Goal: Task Accomplishment & Management: Manage account settings

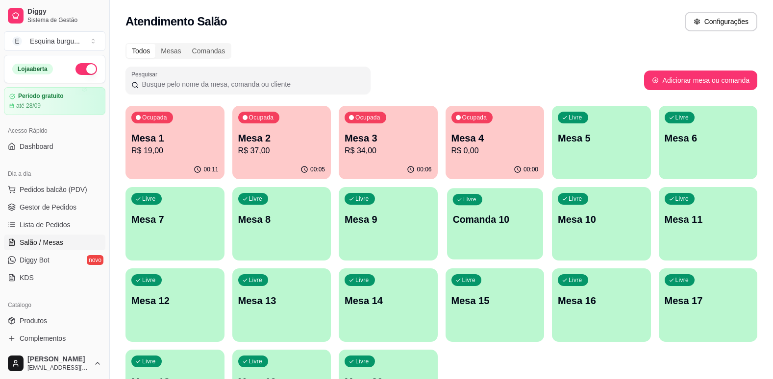
click at [497, 221] on p "Comanda 10" at bounding box center [494, 219] width 84 height 13
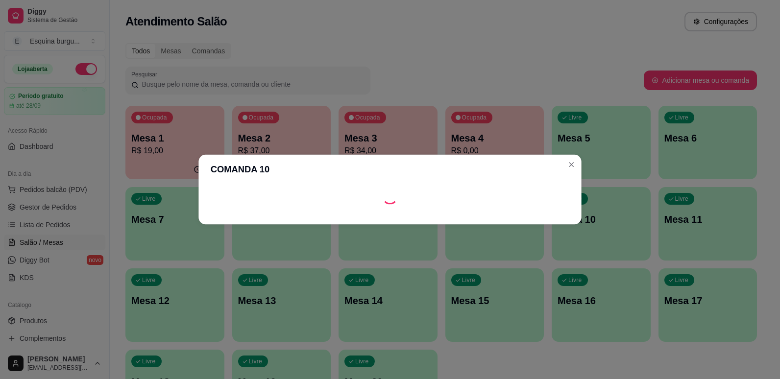
click at [497, 221] on footer at bounding box center [389, 217] width 383 height 16
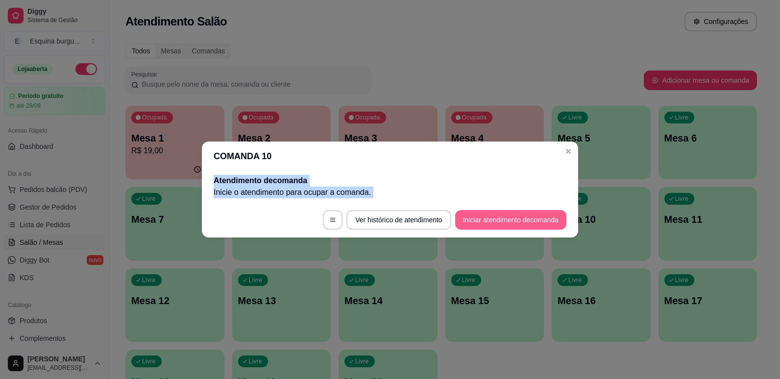
click at [497, 221] on button "Iniciar atendimento de comanda" at bounding box center [510, 220] width 111 height 20
click at [504, 245] on div "Livre Comanda 10" at bounding box center [494, 218] width 99 height 62
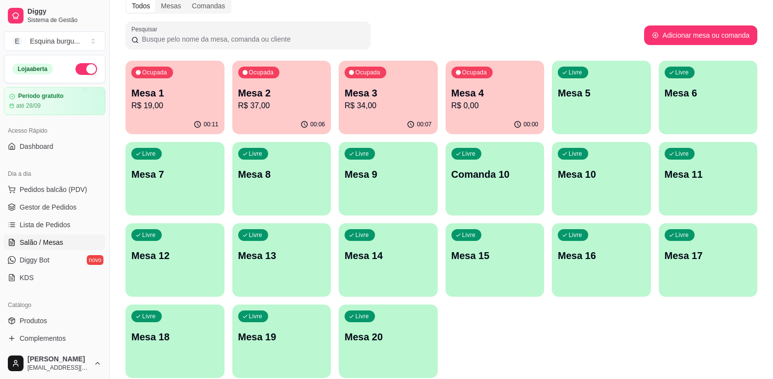
scroll to position [43, 0]
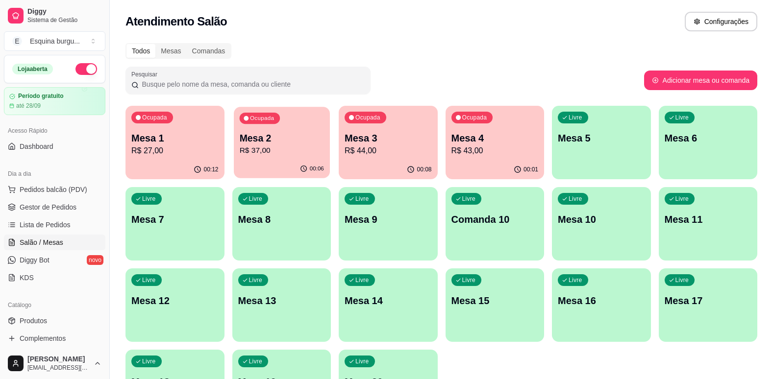
click at [300, 134] on p "Mesa 2" at bounding box center [281, 138] width 84 height 13
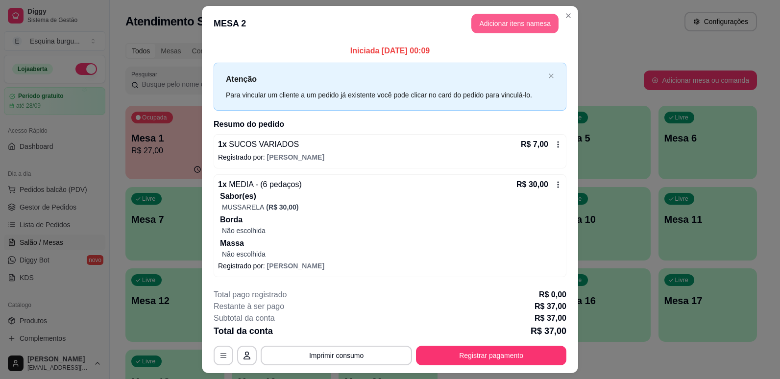
click at [491, 26] on button "Adicionar itens na mesa" at bounding box center [514, 24] width 87 height 20
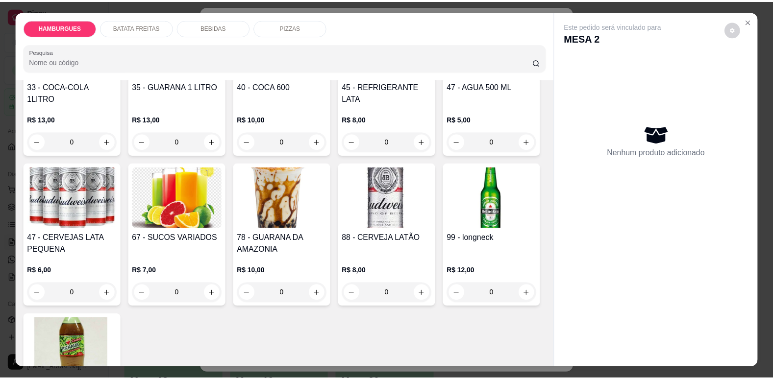
scroll to position [1080, 0]
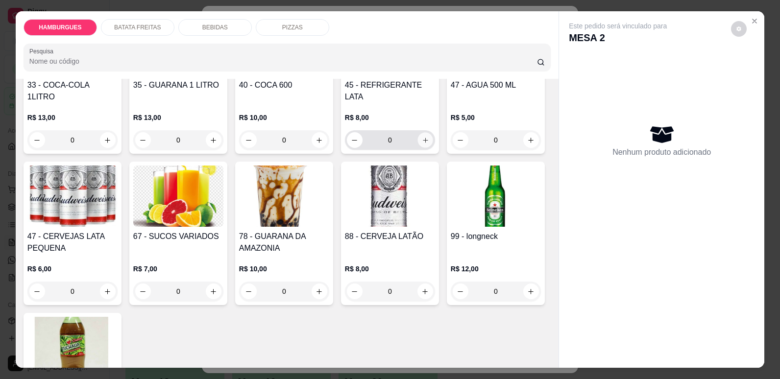
click at [425, 144] on icon "increase-product-quantity" at bounding box center [425, 140] width 7 height 7
type input "1"
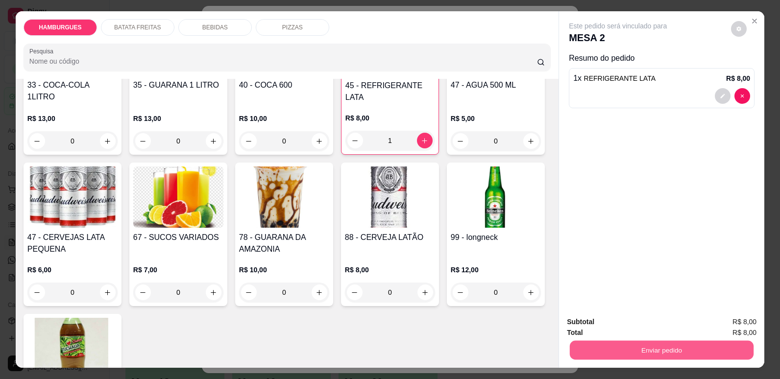
click at [638, 348] on button "Enviar pedido" at bounding box center [662, 349] width 184 height 19
click at [635, 326] on button "Não registrar e enviar pedido" at bounding box center [629, 326] width 99 height 18
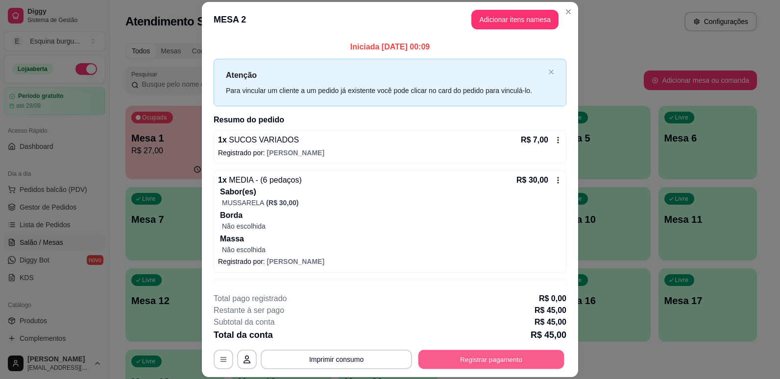
click at [537, 361] on button "Registrar pagamento" at bounding box center [491, 359] width 146 height 19
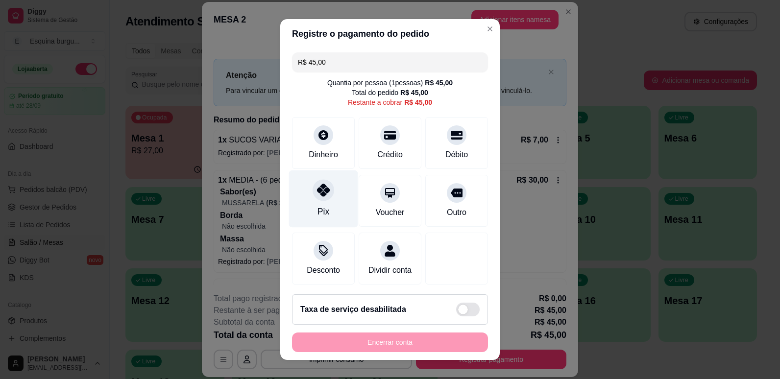
click at [314, 180] on div at bounding box center [324, 190] width 22 height 22
type input "R$ 0,00"
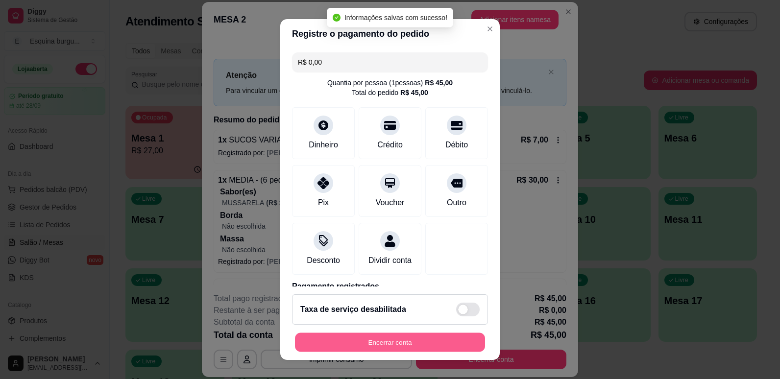
click at [359, 340] on button "Encerrar conta" at bounding box center [390, 342] width 190 height 19
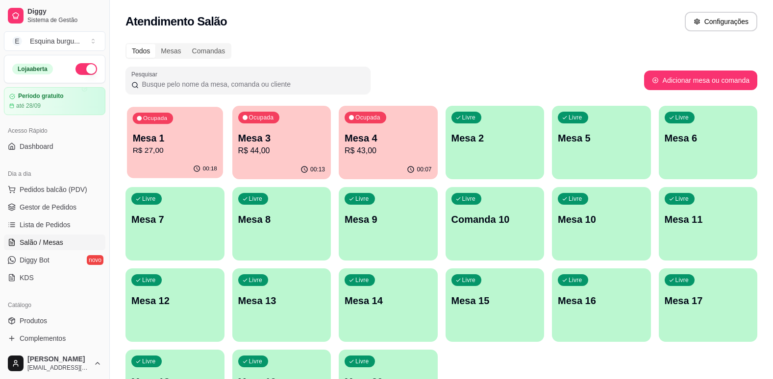
click at [174, 146] on p "R$ 27,00" at bounding box center [175, 150] width 84 height 11
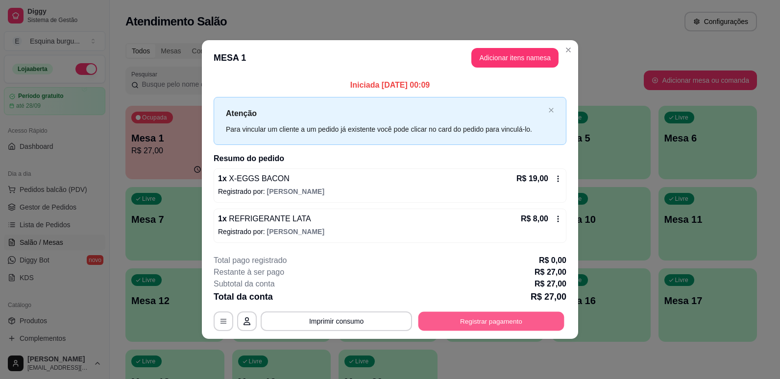
click at [457, 321] on button "Registrar pagamento" at bounding box center [491, 321] width 146 height 19
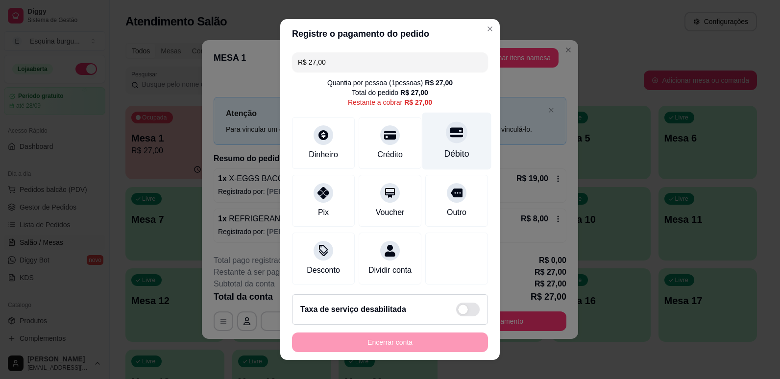
click at [444, 144] on div "Débito" at bounding box center [456, 140] width 69 height 57
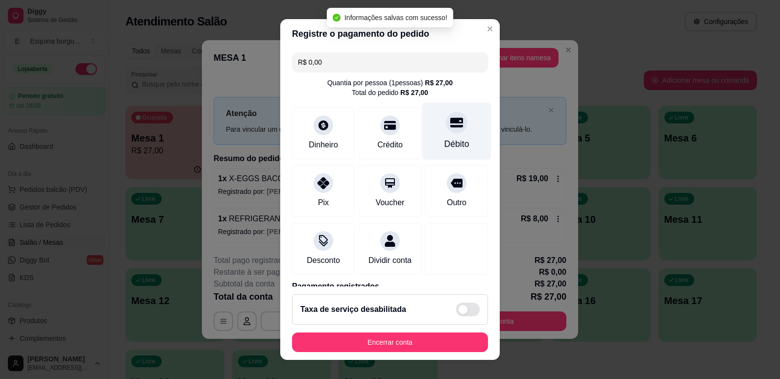
type input "R$ 0,00"
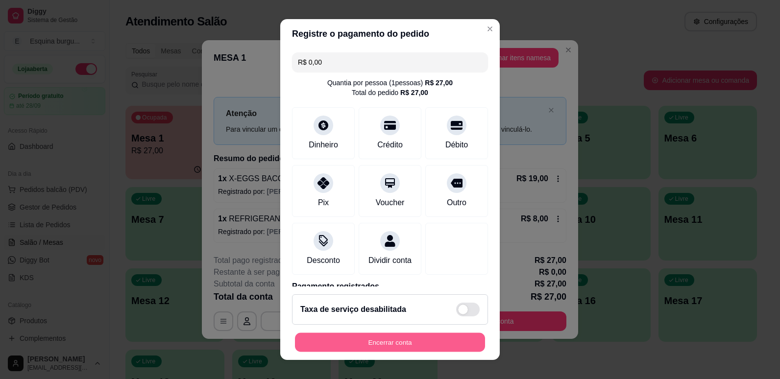
click at [455, 342] on button "Encerrar conta" at bounding box center [390, 342] width 190 height 19
